Goal: Find specific page/section: Find specific page/section

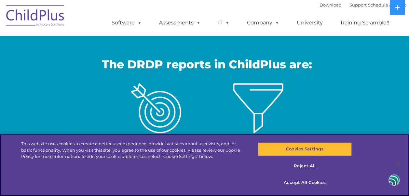
scroll to position [93, 0]
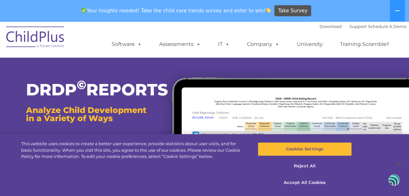
click at [400, 45] on ul "Software ChildPlus: The original and most widely-used Head Start data managemen…" at bounding box center [252, 44] width 308 height 26
click at [310, 57] on ul "Software ChildPlus: The original and most widely-used Head Start data managemen…" at bounding box center [252, 44] width 308 height 26
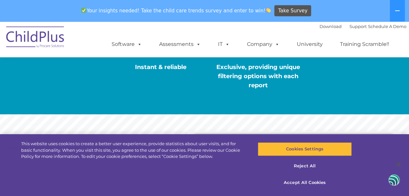
scroll to position [273, 0]
